Goal: Task Accomplishment & Management: Manage account settings

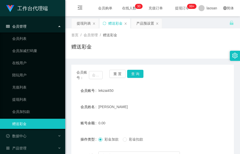
scroll to position [38, 0]
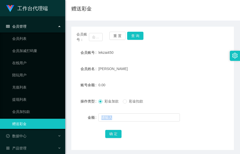
click at [97, 125] on section "会员购单 在线人数 0 1 2 3 4 5 6 7 8 9 0 1 2 3 4 5 6 7 8 9 0 1 2 3 4 5 6 7 8 9 0 1 2 3 4…" at bounding box center [152, 68] width 175 height 212
drag, startPoint x: 131, startPoint y: 86, endPoint x: 106, endPoint y: 84, distance: 24.2
click at [131, 86] on div "0.00" at bounding box center [145, 85] width 95 height 10
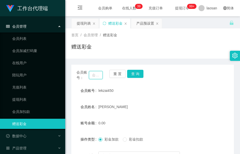
click at [92, 78] on input "text" at bounding box center [96, 75] width 14 height 8
paste input "t16686"
type input "t16686"
click at [134, 74] on button "查 询" at bounding box center [135, 74] width 16 height 8
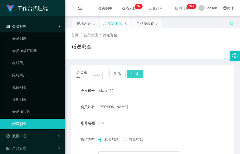
scroll to position [0, 0]
click at [134, 74] on div "会员账号： t16686 重 置 查 询" at bounding box center [152, 75] width 162 height 11
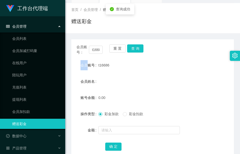
scroll to position [38, 0]
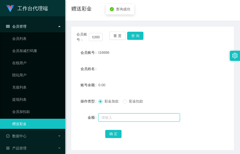
click at [121, 114] on input "text" at bounding box center [138, 118] width 81 height 8
type input "100"
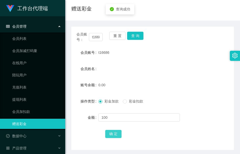
click at [107, 134] on button "确 定" at bounding box center [113, 134] width 16 height 8
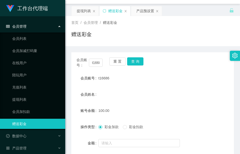
scroll to position [0, 0]
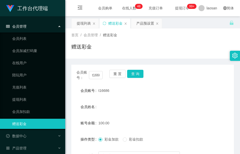
click at [137, 36] on div "首页 / 会员管理 / 赠送彩金 /" at bounding box center [152, 35] width 162 height 5
click at [144, 25] on div "产品预设置" at bounding box center [145, 24] width 18 height 10
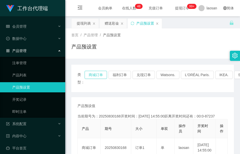
click at [102, 76] on button "商城订单" at bounding box center [95, 75] width 22 height 8
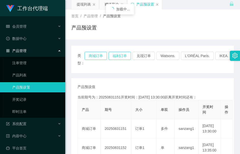
scroll to position [38, 0]
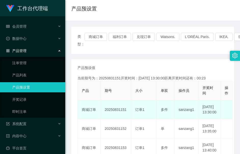
click at [122, 111] on td "20250831151" at bounding box center [116, 110] width 31 height 19
copy td "20250831151"
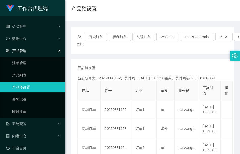
click at [119, 52] on div "类型： 商城订单 福利订单 兑现订单 Watsons. L'ORÉAL Paris. IKEA. [GEOGRAPHIC_DATA]. COURTS." at bounding box center [152, 40] width 162 height 27
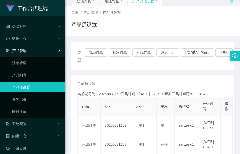
scroll to position [0, 0]
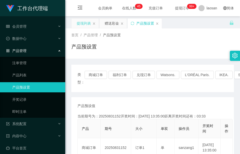
click at [91, 23] on div "提现列表" at bounding box center [84, 24] width 14 height 10
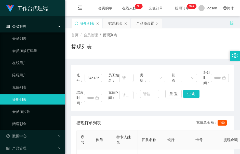
drag, startPoint x: 115, startPoint y: 24, endPoint x: 116, endPoint y: 32, distance: 8.7
click at [115, 24] on div "赠送彩金" at bounding box center [115, 24] width 14 height 10
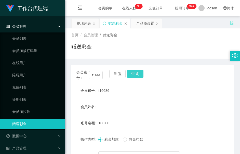
click at [141, 75] on button "查 询" at bounding box center [135, 74] width 16 height 8
click at [141, 75] on div "会员账号： t16686 重 置 查 询" at bounding box center [152, 75] width 162 height 11
click at [0, 154] on html "工作台代理端 会员管理 会员列表 会员加减打码量 在线用户 陪玩用户 充值列表 提现列表 会员加扣款 赠送彩金 数据中心 产品管理 注单管理 产品列表 产品预…" at bounding box center [120, 77] width 240 height 154
click at [117, 58] on div "首页 / 会员管理 / 赠送彩金 / 赠送彩金" at bounding box center [152, 44] width 175 height 30
click at [131, 77] on button "查 询" at bounding box center [135, 74] width 16 height 8
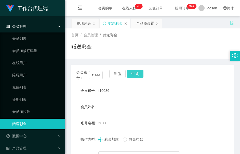
click at [131, 77] on button "查 询" at bounding box center [135, 74] width 16 height 8
drag, startPoint x: 102, startPoint y: 52, endPoint x: 113, endPoint y: 6, distance: 47.6
click at [103, 51] on div "赠送彩金" at bounding box center [152, 49] width 162 height 12
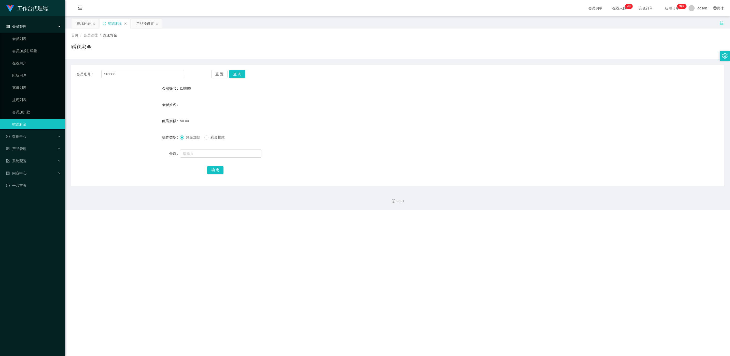
drag, startPoint x: 87, startPoint y: 17, endPoint x: 91, endPoint y: 14, distance: 5.3
click at [90, 15] on section "会员购单 在线人数 0 1 2 3 4 5 6 7 8 9 0 1 2 3 4 5 6 7 8 9 0 1 2 3 4 5 6 7 8 9 0 1 2 3 4…" at bounding box center [397, 105] width 665 height 210
click at [77, 28] on div "提现列表" at bounding box center [84, 24] width 14 height 10
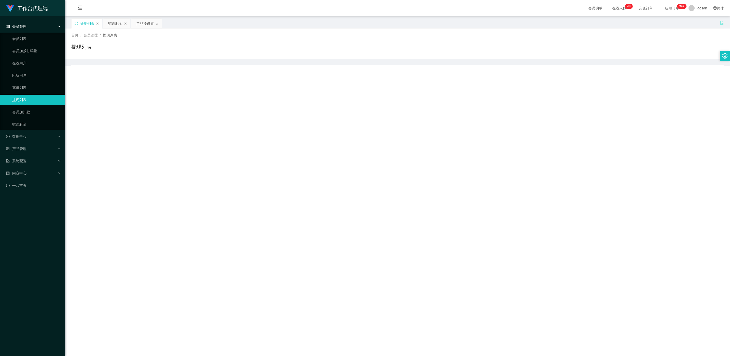
click at [79, 26] on div "提现列表" at bounding box center [87, 24] width 31 height 10
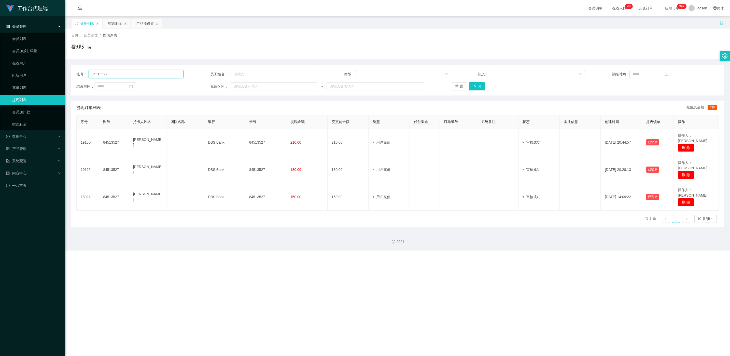
click at [122, 76] on input "84513527" at bounding box center [136, 74] width 95 height 8
paste input "t16686"
type input "t16686"
click at [239, 88] on button "查 询" at bounding box center [477, 86] width 16 height 8
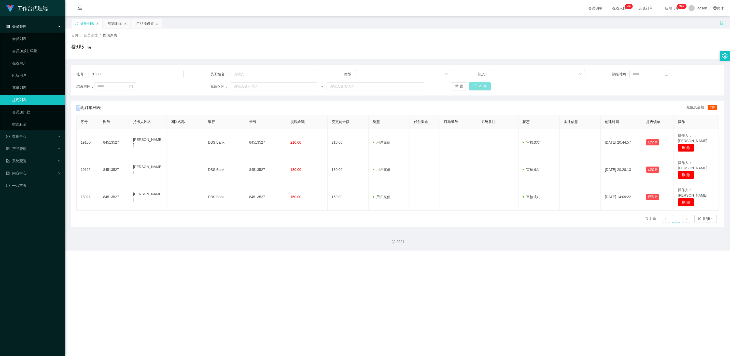
click at [239, 88] on div "重 置 查 询" at bounding box center [504, 86] width 107 height 8
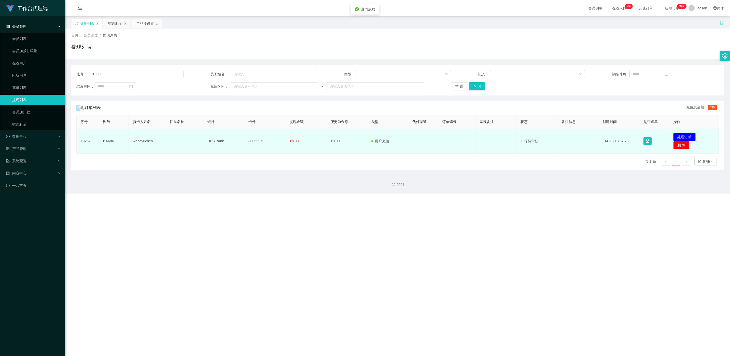
click at [239, 135] on button "处理订单" at bounding box center [684, 137] width 22 height 8
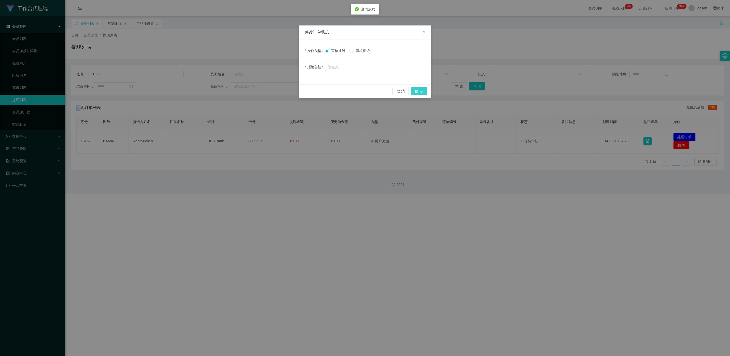
click at [239, 91] on button "确 定" at bounding box center [419, 91] width 16 height 8
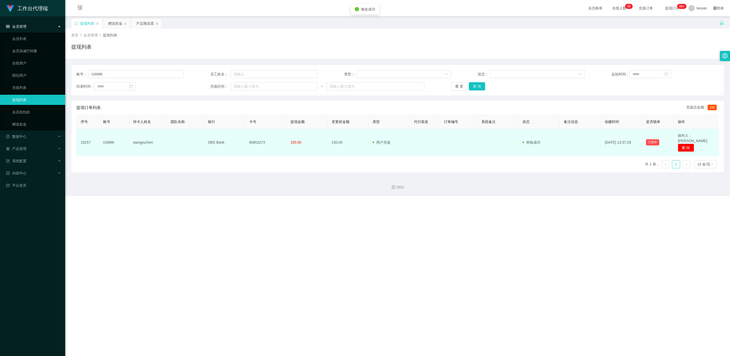
click at [239, 141] on td "80853273" at bounding box center [265, 142] width 41 height 27
click at [239, 140] on td "DBS Bank" at bounding box center [224, 142] width 41 height 27
click at [239, 139] on td "80853273" at bounding box center [265, 142] width 41 height 27
click at [239, 138] on td "80853273" at bounding box center [265, 142] width 41 height 27
copy td "80853273"
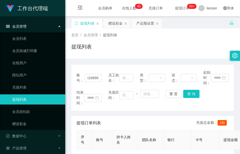
drag, startPoint x: 110, startPoint y: 23, endPoint x: 110, endPoint y: 34, distance: 11.2
click at [110, 23] on div "赠送彩金" at bounding box center [115, 24] width 14 height 10
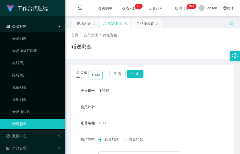
click at [95, 76] on input "t16686" at bounding box center [96, 75] width 14 height 8
paste input "L640"
type input "L6406"
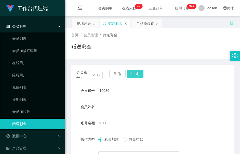
click at [136, 76] on button "查 询" at bounding box center [135, 74] width 16 height 8
click at [136, 76] on div "会员账号： L6406 重 置 查 询" at bounding box center [152, 75] width 162 height 11
click at [136, 76] on button "查 询" at bounding box center [135, 74] width 16 height 8
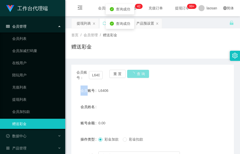
click at [136, 76] on button "查 询" at bounding box center [138, 74] width 22 height 8
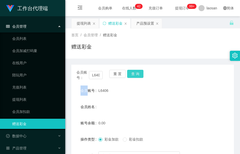
click at [135, 73] on button "查 询" at bounding box center [135, 74] width 16 height 8
click at [137, 73] on button "查 询" at bounding box center [135, 74] width 16 height 8
click at [126, 83] on div "会员账号： L6406 重 置 查 询 会员账号 L6406 会员姓名 账号余额 0.00 操作类型 彩金加款 彩金扣款 金额 确 定" at bounding box center [152, 127] width 162 height 124
click at [132, 76] on button "查 询" at bounding box center [135, 74] width 16 height 8
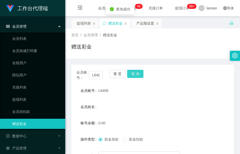
scroll to position [38, 0]
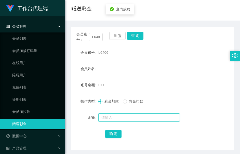
click at [118, 114] on input "text" at bounding box center [138, 118] width 81 height 8
type input "100"
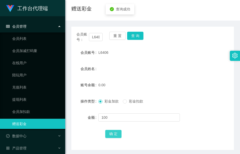
click at [112, 133] on button "确 定" at bounding box center [113, 134] width 16 height 8
click at [102, 56] on div "L6406" at bounding box center [145, 53] width 95 height 10
click at [98, 35] on input "L6406" at bounding box center [96, 37] width 14 height 8
paste input "3622658"
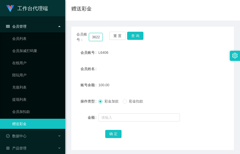
scroll to position [0, 6]
type input "3622658"
click at [134, 37] on button "查 询" at bounding box center [135, 36] width 16 height 8
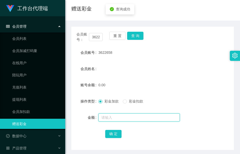
click at [118, 115] on input "text" at bounding box center [138, 118] width 81 height 8
type input "100"
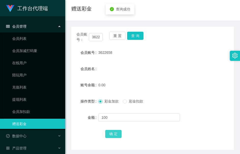
click at [108, 131] on button "确 定" at bounding box center [113, 134] width 16 height 8
click at [106, 51] on span "3622658" at bounding box center [105, 53] width 14 height 4
copy span "3622658"
click at [125, 61] on form "会员账号 3622658 会员姓名 账号余额 100.00 操作类型 彩金加款 彩金扣款 金额 确 定" at bounding box center [152, 94] width 162 height 92
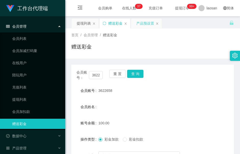
click at [146, 24] on div "产品预设置" at bounding box center [145, 24] width 18 height 10
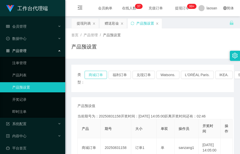
click at [93, 74] on button "商城订单" at bounding box center [95, 75] width 22 height 8
click at [92, 74] on button "商城订单" at bounding box center [95, 75] width 22 height 8
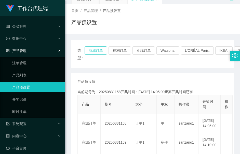
scroll to position [38, 0]
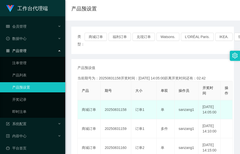
click at [115, 116] on td "20250831158" at bounding box center [116, 110] width 31 height 19
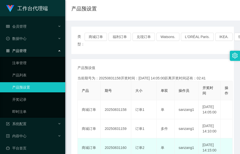
copy td "20250831158"
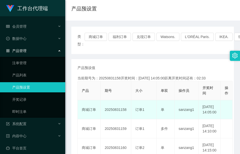
click at [107, 113] on td "20250831158" at bounding box center [116, 110] width 31 height 19
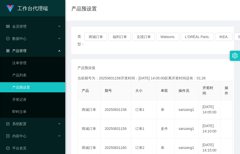
scroll to position [0, 0]
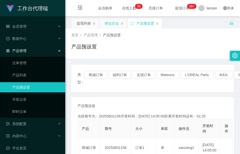
click at [116, 19] on div "赠送彩金" at bounding box center [112, 24] width 14 height 10
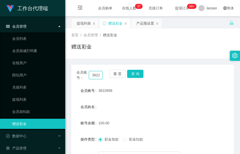
click at [96, 76] on input "3622658" at bounding box center [96, 75] width 14 height 8
click at [138, 78] on div "会员账号： 3622658 重 置 查 询" at bounding box center [152, 75] width 162 height 11
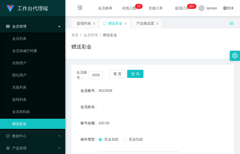
scroll to position [0, 0]
click at [138, 78] on div "会员账号： 3622658 重 置 查 询" at bounding box center [152, 75] width 162 height 11
click at [118, 117] on form "会员账号 3622658 会员姓名 账号余额 100.00 操作类型 彩金加款 彩金扣款 金额 确 定" at bounding box center [152, 132] width 162 height 92
drag, startPoint x: 96, startPoint y: 45, endPoint x: 137, endPoint y: 25, distance: 44.8
click at [100, 44] on div "赠送彩金" at bounding box center [152, 49] width 162 height 12
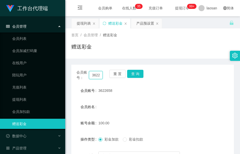
click at [95, 79] on input "3622658" at bounding box center [96, 75] width 14 height 8
click at [133, 76] on button "查 询" at bounding box center [135, 74] width 16 height 8
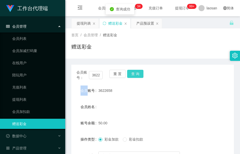
click at [133, 76] on div "重 置 查 询" at bounding box center [122, 75] width 26 height 11
click at [131, 77] on button "查 询" at bounding box center [135, 74] width 16 height 8
click at [106, 64] on div "会员账号： 3622658 重 置 查 询 会员账号 3622658 会员姓名 账号余额 50.00 操作类型 彩金加款 彩金扣款 金额 确 定" at bounding box center [152, 124] width 162 height 130
click at [134, 74] on button "查 询" at bounding box center [135, 74] width 16 height 8
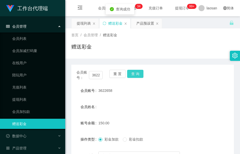
click at [134, 74] on button "查 询" at bounding box center [135, 74] width 16 height 8
click at [134, 74] on button "查 询" at bounding box center [138, 74] width 22 height 8
drag, startPoint x: 117, startPoint y: 100, endPoint x: 119, endPoint y: 95, distance: 4.3
click at [119, 95] on form "会员账号 3622658 会员姓名 账号余额 150.00 操作类型 彩金加款 彩金扣款 金额 确 定" at bounding box center [152, 132] width 162 height 92
drag, startPoint x: 119, startPoint y: 95, endPoint x: 128, endPoint y: 42, distance: 54.2
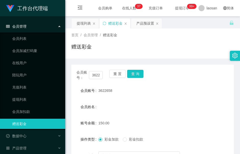
click at [146, 24] on div "产品预设置" at bounding box center [145, 24] width 18 height 10
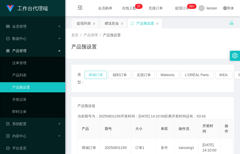
click at [90, 75] on button "商城订单" at bounding box center [95, 75] width 22 height 8
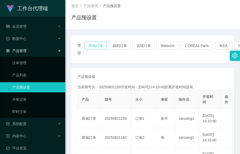
scroll to position [38, 0]
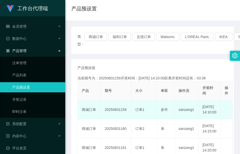
click at [121, 114] on td "20250831159" at bounding box center [116, 110] width 31 height 19
copy td "20250831159"
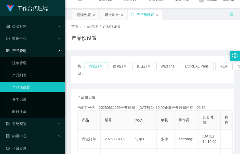
scroll to position [0, 0]
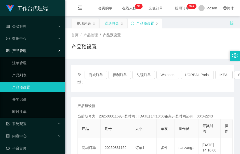
click at [112, 25] on div "赠送彩金" at bounding box center [112, 24] width 14 height 10
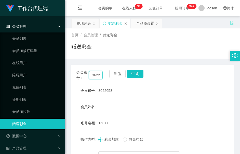
click at [96, 76] on input "3622658" at bounding box center [96, 75] width 14 height 8
paste input "L6406"
type input "L6406"
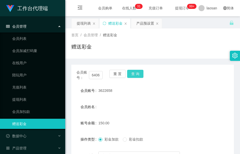
click at [142, 73] on button "查 询" at bounding box center [135, 74] width 16 height 8
click at [142, 73] on button "查 询" at bounding box center [138, 74] width 22 height 8
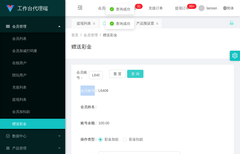
click at [142, 73] on div "会员账号： L6406 重 置 查 询" at bounding box center [152, 75] width 162 height 11
click at [132, 75] on button "查 询" at bounding box center [135, 74] width 16 height 8
click at [132, 75] on div "重 置 查 询" at bounding box center [122, 75] width 26 height 11
drag, startPoint x: 132, startPoint y: 75, endPoint x: 131, endPoint y: 97, distance: 22.2
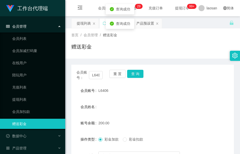
click at [131, 93] on div "L6406" at bounding box center [145, 91] width 95 height 10
click at [133, 138] on span "彩金扣款" at bounding box center [136, 140] width 18 height 4
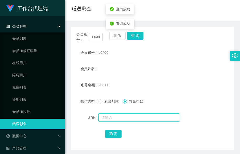
click at [125, 119] on input "text" at bounding box center [138, 118] width 81 height 8
type input "50"
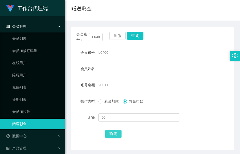
drag, startPoint x: 114, startPoint y: 131, endPoint x: 103, endPoint y: 131, distance: 10.7
click at [114, 131] on button "确 定" at bounding box center [113, 134] width 16 height 8
click at [104, 102] on span "彩金加款" at bounding box center [111, 102] width 18 height 4
click at [96, 39] on input "L6406" at bounding box center [96, 37] width 14 height 8
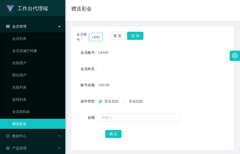
paste input "3622658"
type input "3622658"
click at [137, 34] on button "查 询" at bounding box center [135, 36] width 16 height 8
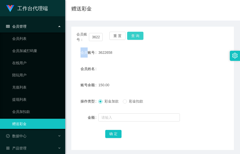
click at [137, 34] on div "会员账号： 3622658 重 置 查 询" at bounding box center [152, 37] width 162 height 11
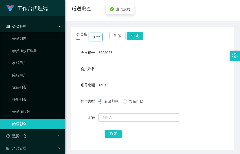
click at [93, 35] on input "3622658" at bounding box center [96, 37] width 14 height 8
click at [94, 36] on input "3622658" at bounding box center [96, 37] width 14 height 8
click at [94, 36] on input "text" at bounding box center [96, 37] width 14 height 8
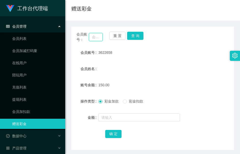
paste input "L6406"
click at [136, 35] on button "查 询" at bounding box center [135, 36] width 16 height 8
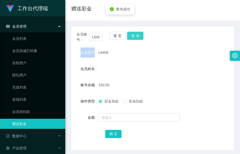
click at [136, 35] on div "会员账号： L6406 重 置 查 询" at bounding box center [152, 37] width 162 height 11
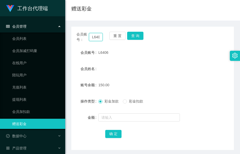
click at [95, 37] on input "L6406" at bounding box center [96, 37] width 14 height 8
click at [144, 34] on div "会员账号： L6406 重 置 查 询" at bounding box center [152, 37] width 162 height 11
click at [141, 35] on button "查 询" at bounding box center [135, 36] width 16 height 8
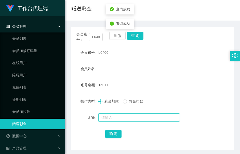
click at [120, 115] on input "text" at bounding box center [138, 118] width 81 height 8
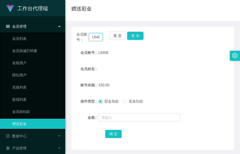
click at [94, 36] on input "L6406" at bounding box center [96, 37] width 14 height 8
drag, startPoint x: 94, startPoint y: 36, endPoint x: 128, endPoint y: 38, distance: 33.9
click at [94, 36] on input "L6406" at bounding box center [96, 37] width 14 height 8
paste input "3622658"
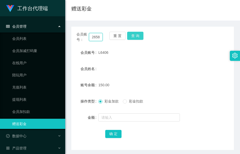
type input "3622658"
click at [137, 34] on button "查 询" at bounding box center [135, 36] width 16 height 8
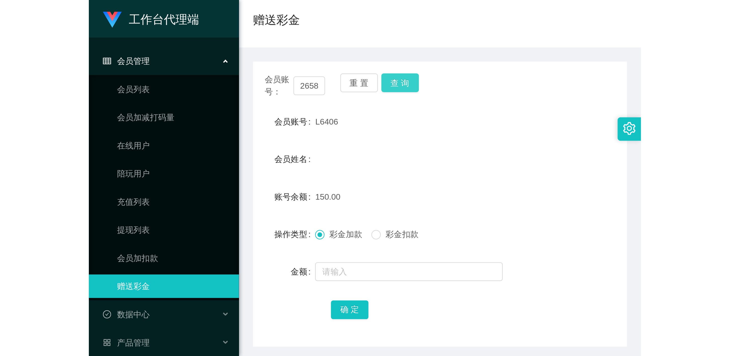
scroll to position [0, 0]
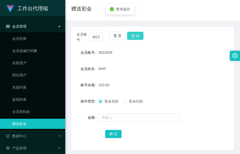
click at [137, 34] on button "查 询" at bounding box center [135, 36] width 16 height 8
drag, startPoint x: 137, startPoint y: 34, endPoint x: 138, endPoint y: 37, distance: 3.9
click at [137, 35] on button "查 询" at bounding box center [135, 36] width 16 height 8
drag, startPoint x: 149, startPoint y: 53, endPoint x: 142, endPoint y: 63, distance: 11.5
click at [142, 63] on form "会员账号 3622658 会员姓名 NHP 账号余额 150.00 操作类型 彩金加款 彩金扣款 金额 确 定" at bounding box center [152, 94] width 162 height 92
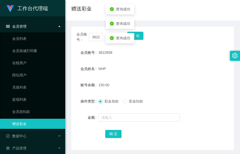
click at [87, 66] on div "会员姓名" at bounding box center [84, 69] width 27 height 10
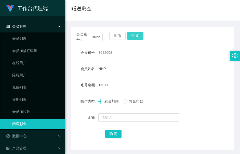
click at [138, 37] on button "查 询" at bounding box center [135, 36] width 16 height 8
click at [138, 39] on button "查 询" at bounding box center [135, 36] width 16 height 8
click at [138, 39] on div "会员账号： 3622658 重 置 查 询" at bounding box center [152, 37] width 162 height 11
drag, startPoint x: 94, startPoint y: 60, endPoint x: 91, endPoint y: 59, distance: 2.9
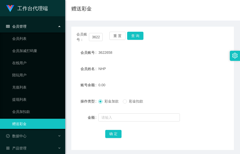
click at [94, 59] on form "会员账号 3622658 会员姓名 NHP 账号余额 0.00 操作类型 彩金加款 彩金扣款 金额 确 定" at bounding box center [152, 94] width 162 height 92
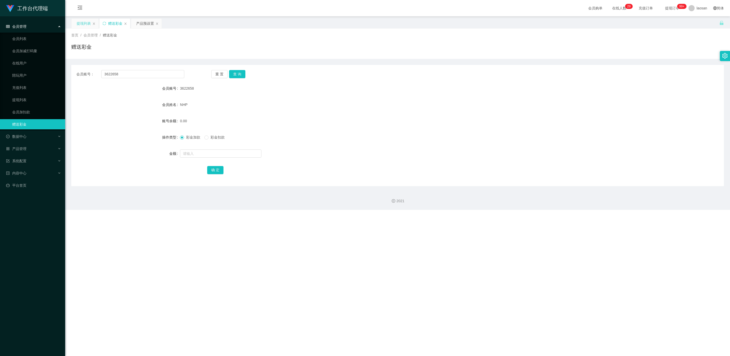
click at [91, 24] on div "提现列表" at bounding box center [84, 24] width 14 height 10
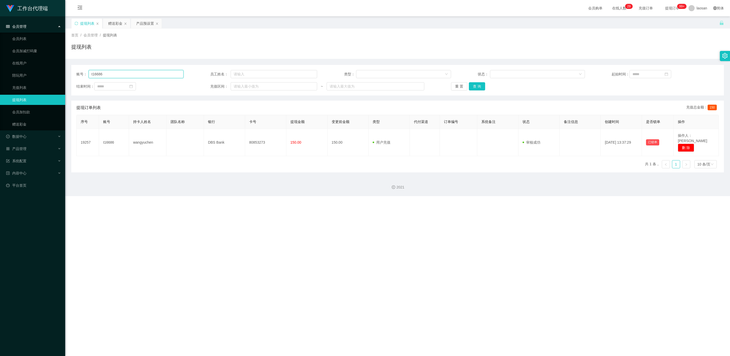
click at [120, 76] on input "t16686" at bounding box center [136, 74] width 95 height 8
paste input "3622658"
type input "3622658"
click at [239, 88] on button "查 询" at bounding box center [477, 86] width 16 height 8
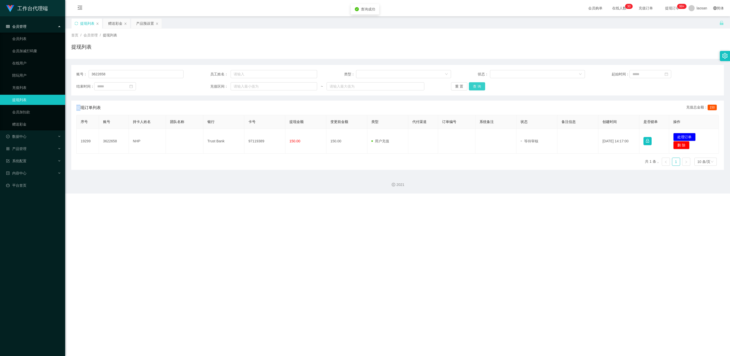
click at [239, 88] on div "重 置 查 询" at bounding box center [504, 86] width 107 height 8
click at [239, 137] on button "处理订单" at bounding box center [684, 137] width 22 height 8
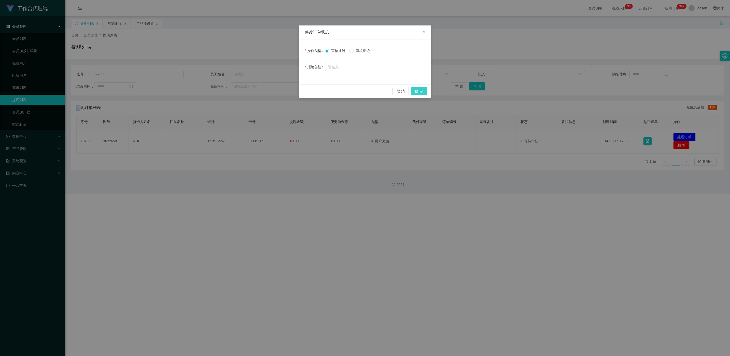
click at [239, 93] on button "确 定" at bounding box center [419, 91] width 16 height 8
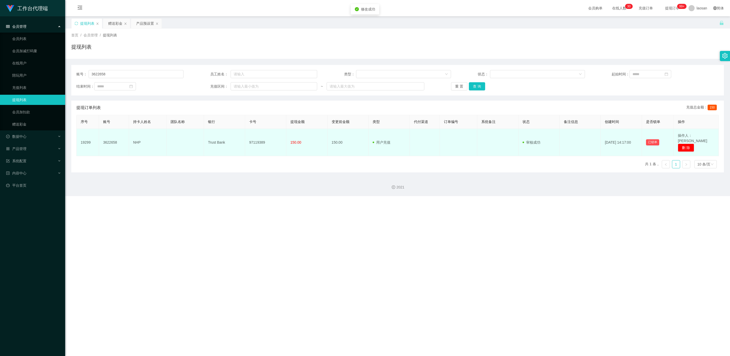
click at [239, 140] on td "97119389" at bounding box center [265, 142] width 41 height 27
copy td "97119389"
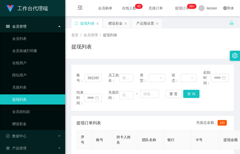
click at [91, 41] on div "首页 / 会员管理 / 提现列表 / 提现列表" at bounding box center [152, 44] width 162 height 22
click at [122, 24] on div "赠送彩金" at bounding box center [115, 24] width 14 height 10
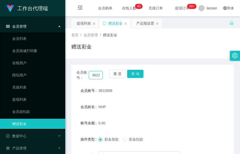
click at [94, 76] on input "3622658" at bounding box center [96, 75] width 14 height 8
paste input "L6406"
type input "L6406"
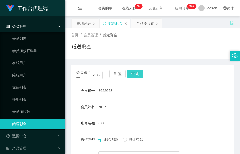
click at [140, 71] on button "查 询" at bounding box center [135, 74] width 16 height 8
click at [140, 71] on div "会员账号： L6406 重 置 查 询" at bounding box center [152, 75] width 162 height 11
click at [140, 71] on button "查 询" at bounding box center [138, 74] width 22 height 8
drag, startPoint x: 111, startPoint y: 39, endPoint x: 111, endPoint y: 45, distance: 5.7
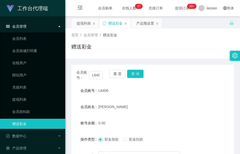
click at [111, 39] on div "首页 / 会员管理 / 赠送彩金 / 赠送彩金" at bounding box center [152, 44] width 162 height 22
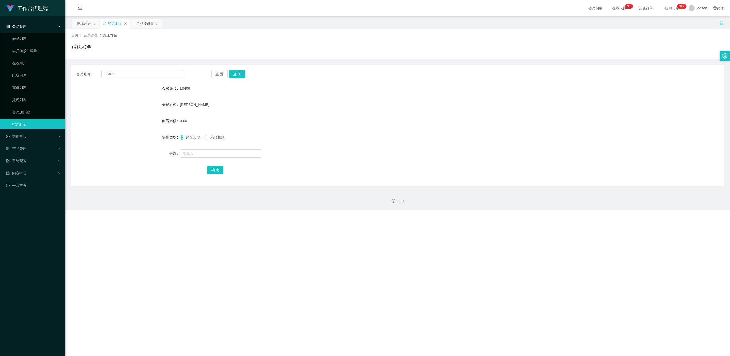
click at [186, 88] on span "L6406" at bounding box center [185, 88] width 10 height 4
click at [186, 87] on span "L6406" at bounding box center [185, 88] width 10 height 4
copy span "L6406"
click at [86, 25] on div "提现列表" at bounding box center [84, 24] width 14 height 10
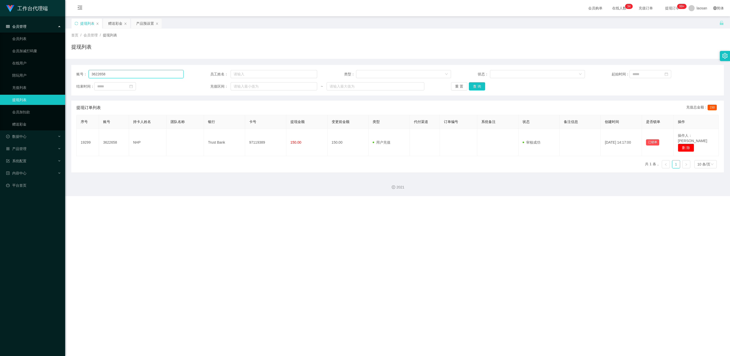
click at [110, 72] on input "3622658" at bounding box center [136, 74] width 95 height 8
paste input "L6406"
type input "L6406"
click at [239, 87] on button "查 询" at bounding box center [477, 86] width 16 height 8
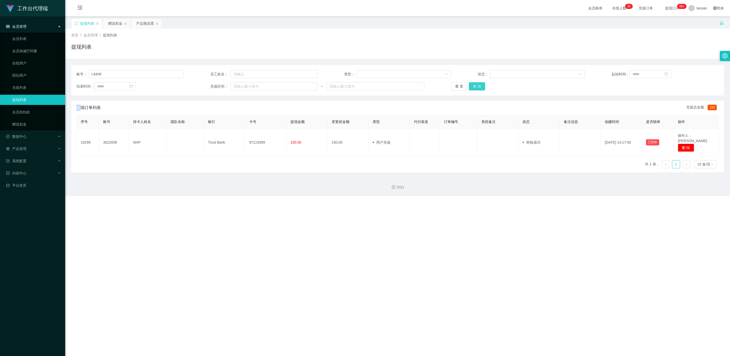
click at [239, 87] on div "重 置 查 询" at bounding box center [504, 86] width 107 height 8
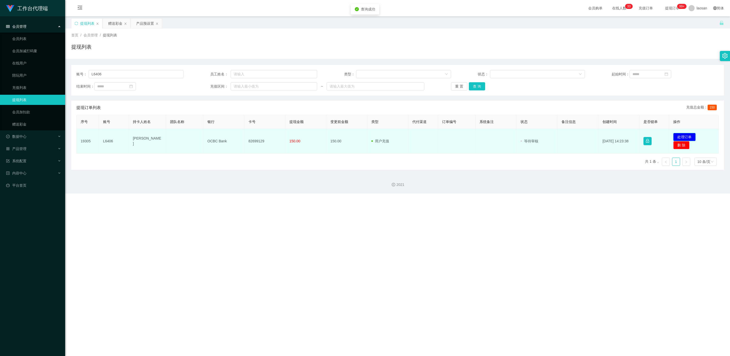
click at [239, 136] on td "发起代付 处理订单 删 除" at bounding box center [694, 141] width 50 height 25
click at [239, 136] on button "处理订单" at bounding box center [684, 137] width 22 height 8
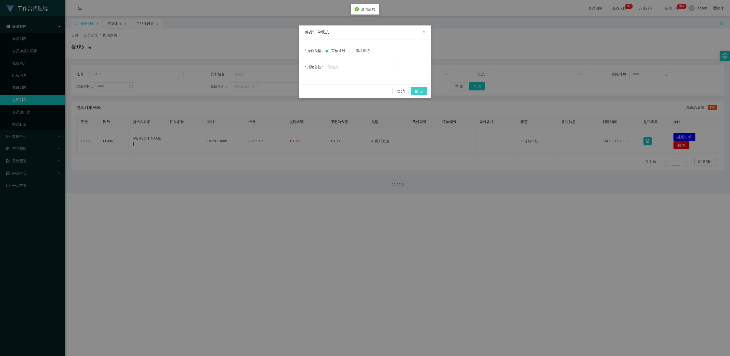
click at [239, 89] on button "确 定" at bounding box center [419, 91] width 16 height 8
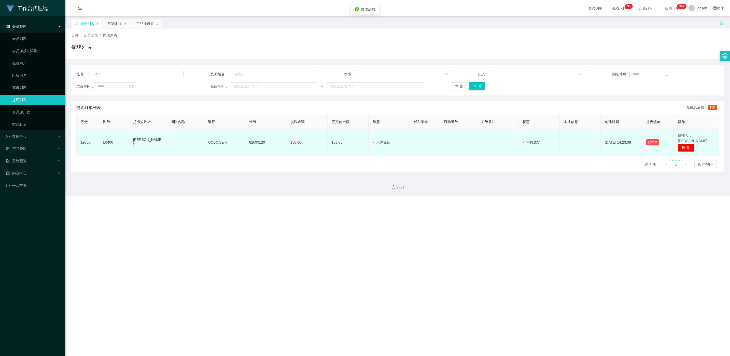
click at [239, 139] on td "82699129" at bounding box center [265, 142] width 41 height 27
copy td "82699129"
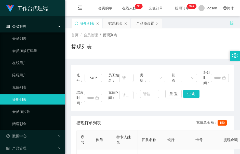
drag, startPoint x: 120, startPoint y: 53, endPoint x: 147, endPoint y: 2, distance: 58.2
click at [120, 53] on div "提现列表" at bounding box center [152, 49] width 162 height 12
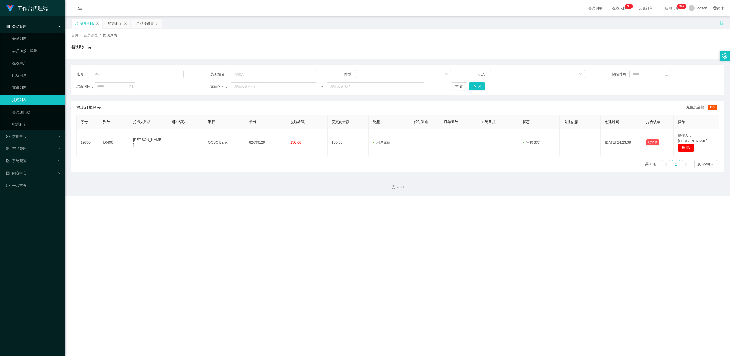
click at [239, 90] on div "账号： L6406 员工姓名： 类型： 状态： 起始时间： 结束时间： 充值区间： ~ 重 置 查 询" at bounding box center [397, 80] width 653 height 31
click at [239, 90] on button "查 询" at bounding box center [477, 86] width 16 height 8
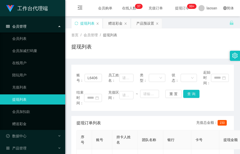
click at [105, 45] on div "提现列表" at bounding box center [152, 49] width 162 height 12
click at [121, 23] on div "赠送彩金" at bounding box center [115, 24] width 14 height 10
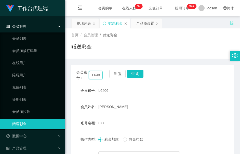
click at [91, 78] on input "L6406" at bounding box center [96, 75] width 14 height 8
click at [92, 78] on input "L6406" at bounding box center [96, 75] width 14 height 8
paste input "3622658"
type input "3622658"
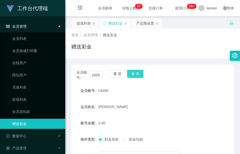
click at [137, 74] on button "查 询" at bounding box center [135, 74] width 16 height 8
click at [137, 74] on div "会员账号： 3622658 重 置 查 询" at bounding box center [152, 75] width 162 height 11
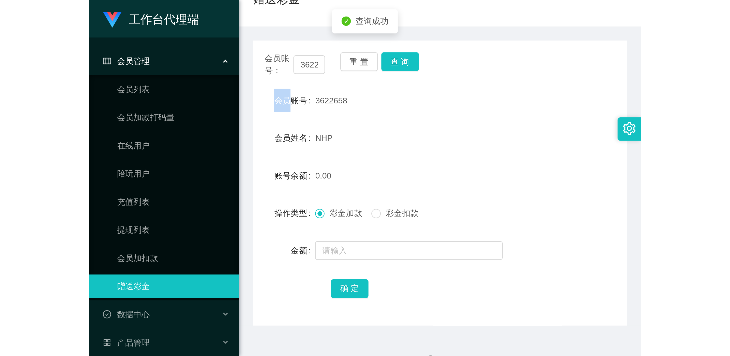
scroll to position [58, 0]
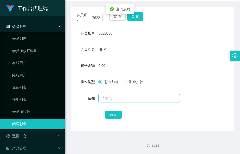
click at [118, 95] on input "text" at bounding box center [138, 98] width 81 height 8
type input "40"
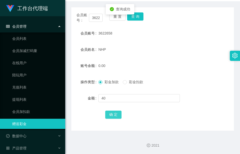
drag, startPoint x: 112, startPoint y: 116, endPoint x: 113, endPoint y: 109, distance: 6.5
click at [112, 116] on button "确 定" at bounding box center [113, 115] width 16 height 8
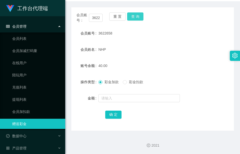
click at [135, 19] on button "查 询" at bounding box center [135, 16] width 16 height 8
click at [135, 19] on div "会员账号： 3622658 重 置 查 询" at bounding box center [152, 17] width 162 height 11
click at [135, 19] on button "查 询" at bounding box center [135, 16] width 16 height 8
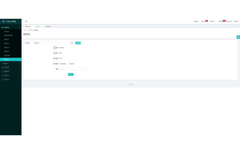
scroll to position [0, 0]
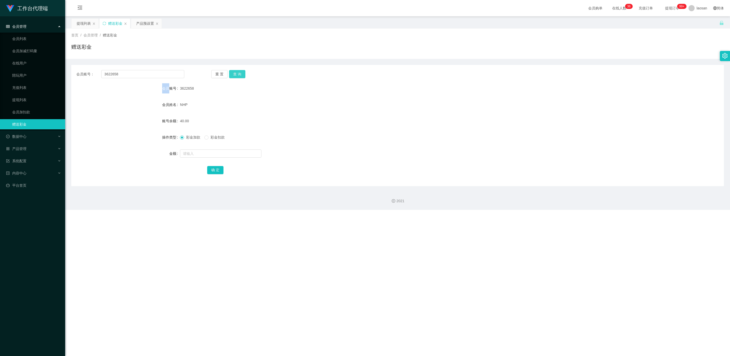
click at [239, 74] on button "查 询" at bounding box center [237, 74] width 16 height 8
click at [239, 73] on button "查 询" at bounding box center [240, 74] width 22 height 8
drag, startPoint x: 240, startPoint y: 74, endPoint x: 186, endPoint y: 89, distance: 56.3
click at [186, 89] on span "3622658" at bounding box center [187, 88] width 14 height 4
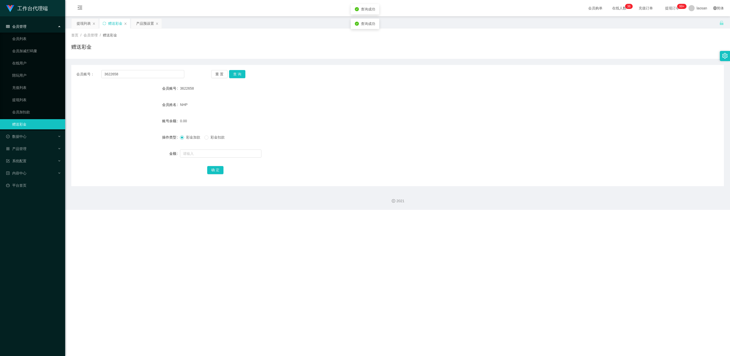
copy span "3622658"
click at [84, 25] on div "提现列表" at bounding box center [84, 24] width 14 height 10
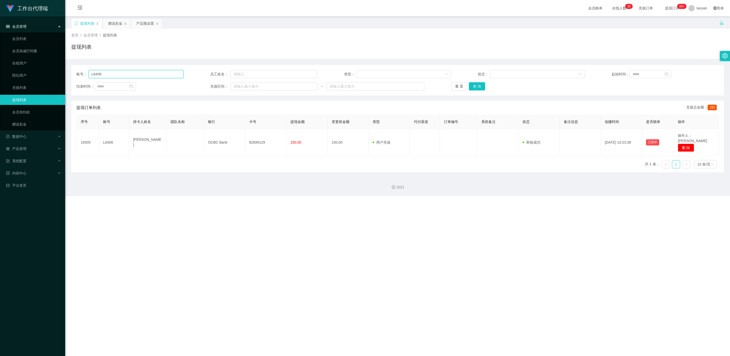
click at [121, 77] on input "L6406" at bounding box center [136, 74] width 95 height 8
paste input "3622658"
type input "3622658"
click at [239, 83] on button "查 询" at bounding box center [477, 86] width 16 height 8
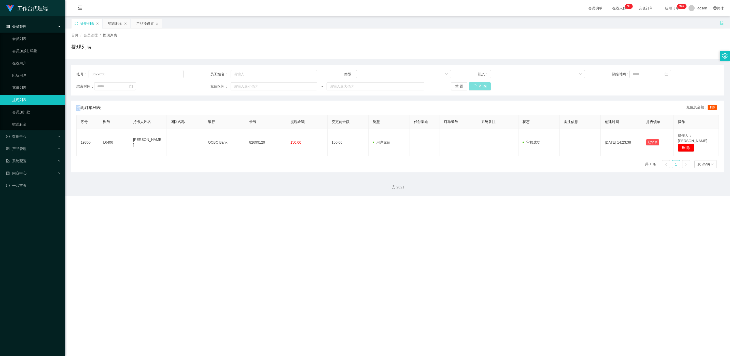
click at [239, 83] on div "重 置 查 询" at bounding box center [504, 86] width 107 height 8
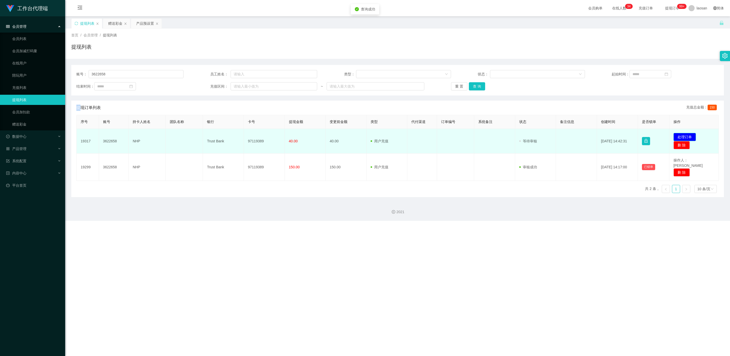
click at [239, 134] on button "处理订单" at bounding box center [684, 137] width 22 height 8
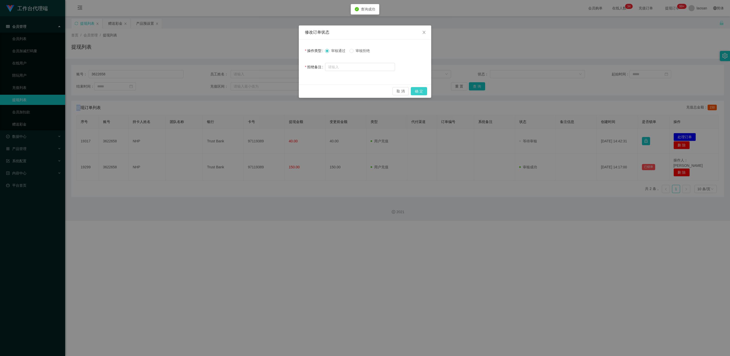
click at [239, 90] on button "确 定" at bounding box center [419, 91] width 16 height 8
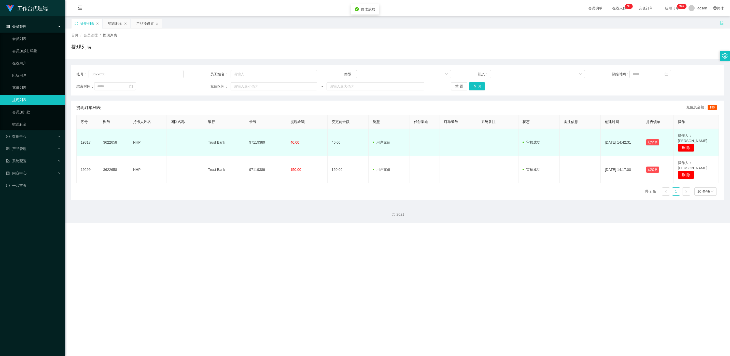
click at [239, 139] on td "97119389" at bounding box center [265, 142] width 41 height 27
copy td "97119389"
